Goal: Check status

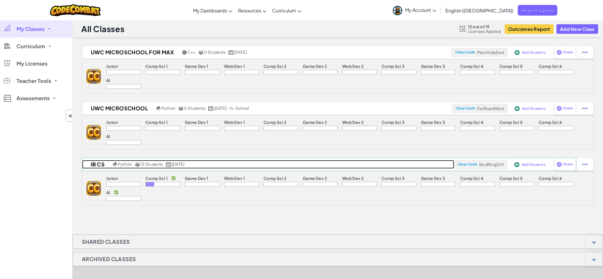
click at [96, 161] on h2 "IB CS" at bounding box center [96, 164] width 29 height 9
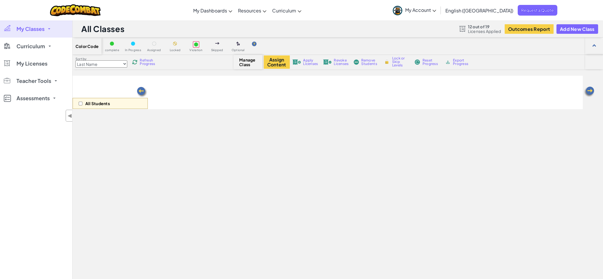
select select "560f1a9f22961295f9427742"
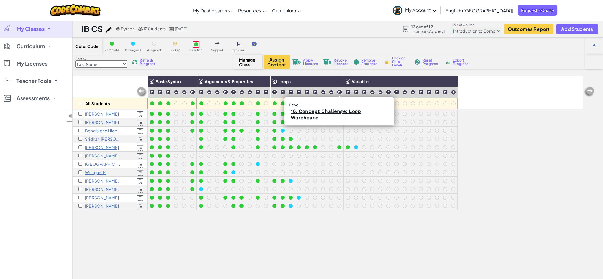
click at [493, 199] on div "All Students Basic Syntax Arguments & Properties Loops Variables [PERSON_NAME] …" at bounding box center [328, 201] width 510 height 250
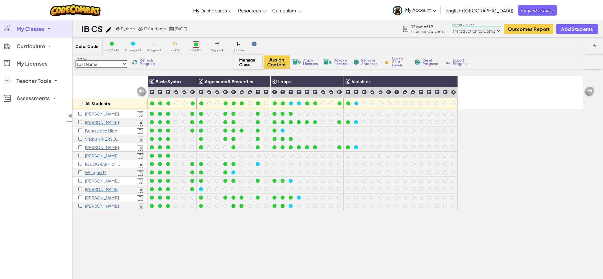
click at [500, 227] on div "All Students Basic Syntax Arguments & Properties Loops Variables [PERSON_NAME] …" at bounding box center [328, 201] width 510 height 250
click at [279, 251] on div "All Students Basic Syntax Arguments & Properties Loops Variables [PERSON_NAME] …" at bounding box center [328, 201] width 510 height 250
